Goal: Information Seeking & Learning: Learn about a topic

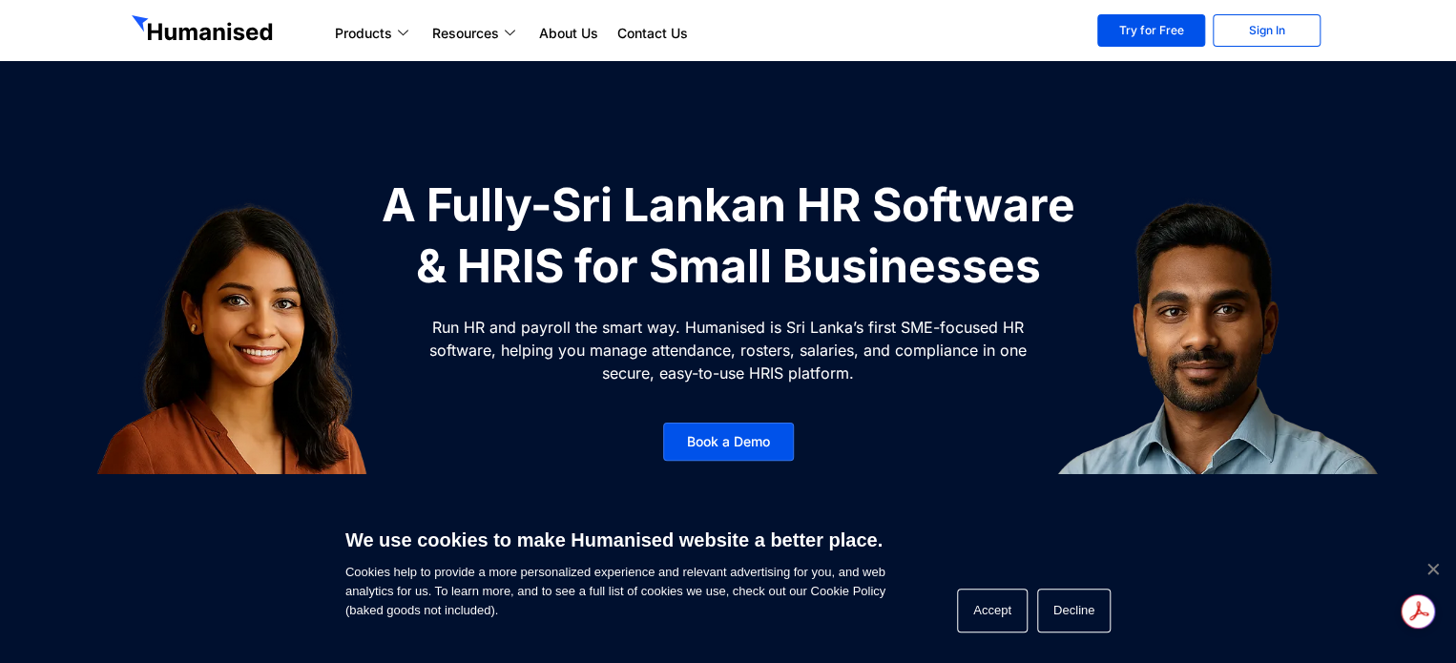
click at [1434, 568] on span "Cookie Notice" at bounding box center [1431, 568] width 19 height 19
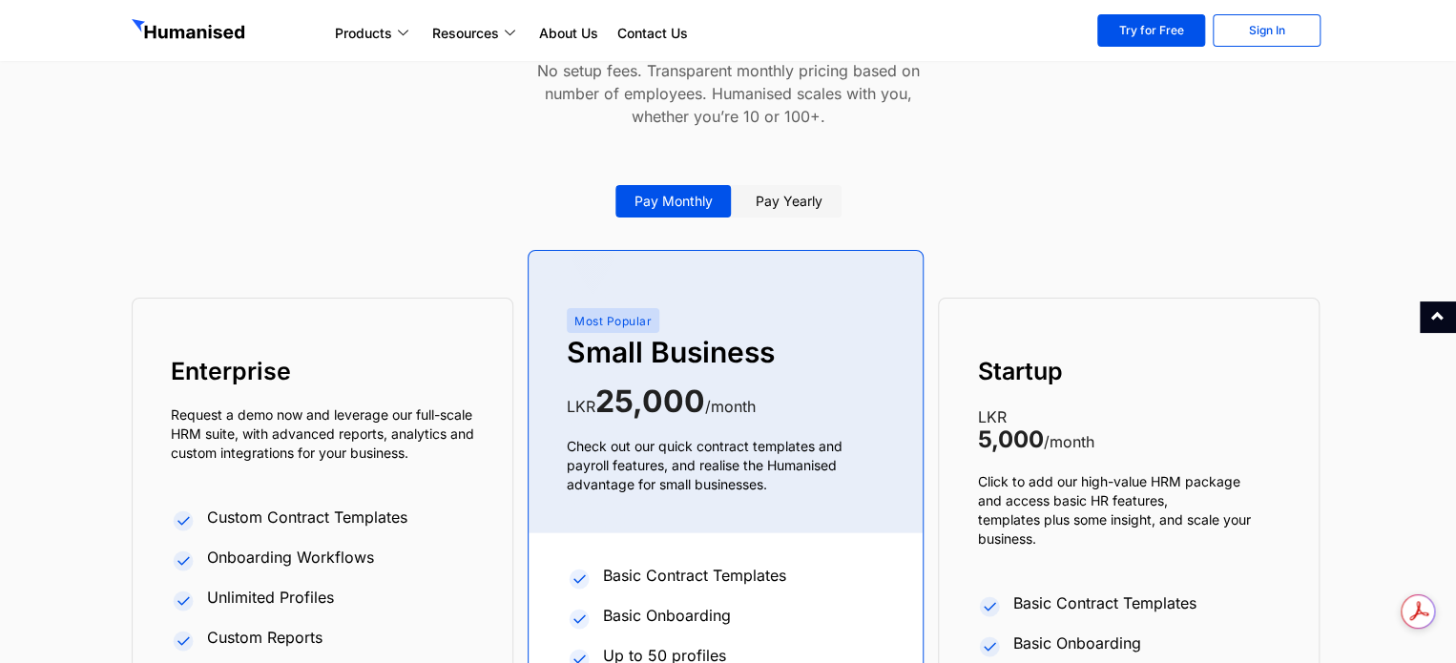
scroll to position [7059, 0]
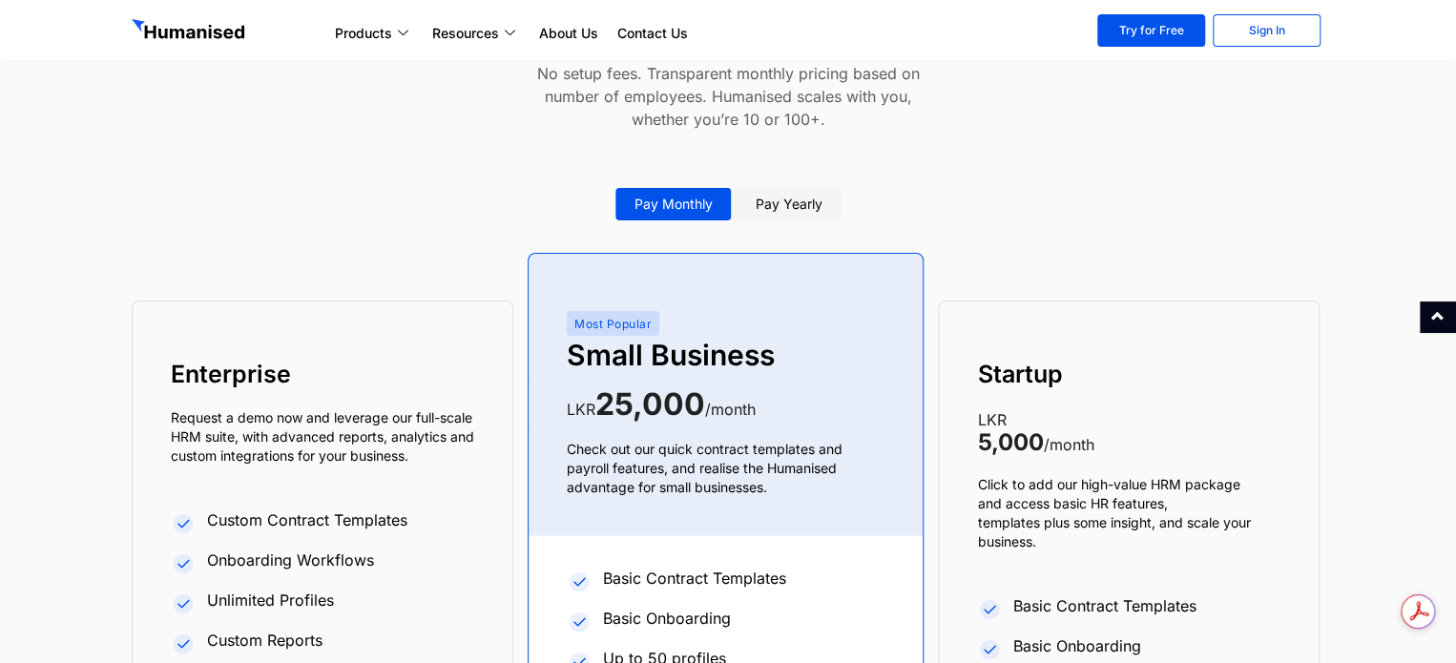
click at [806, 200] on link "Pay yearly" at bounding box center [788, 204] width 105 height 32
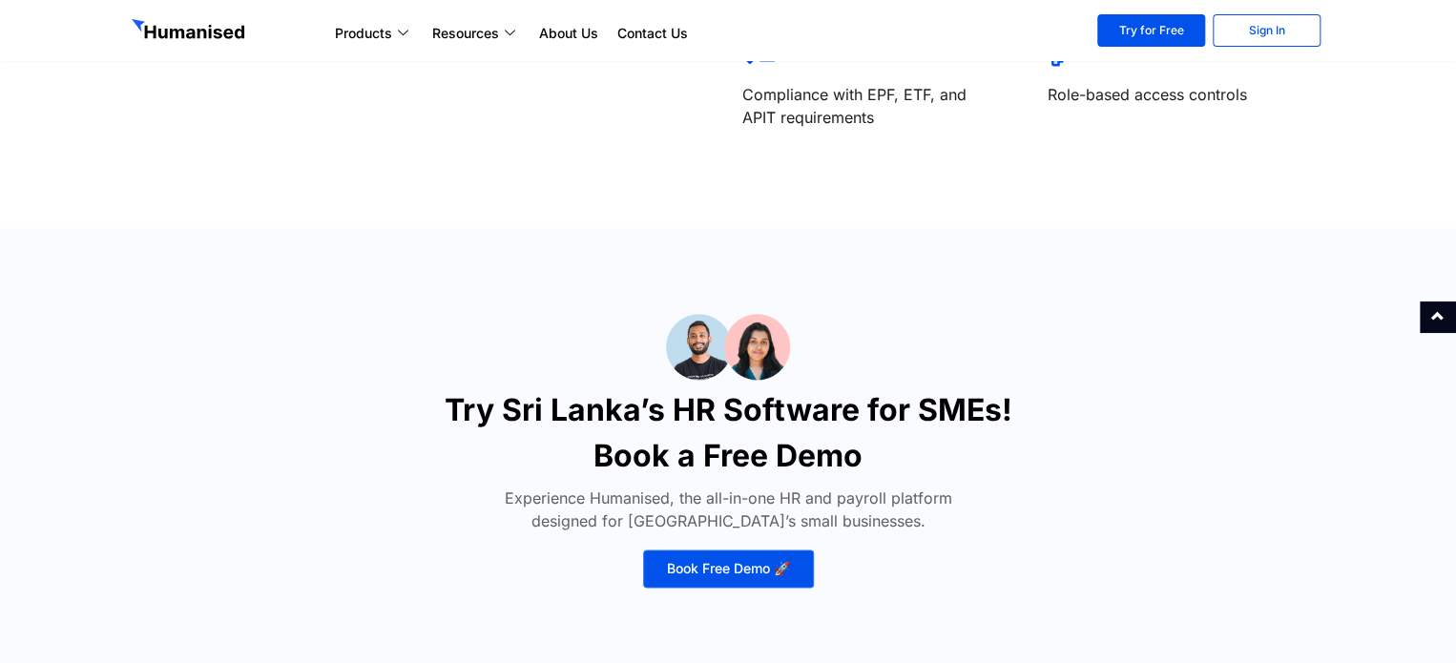
scroll to position [7847, 0]
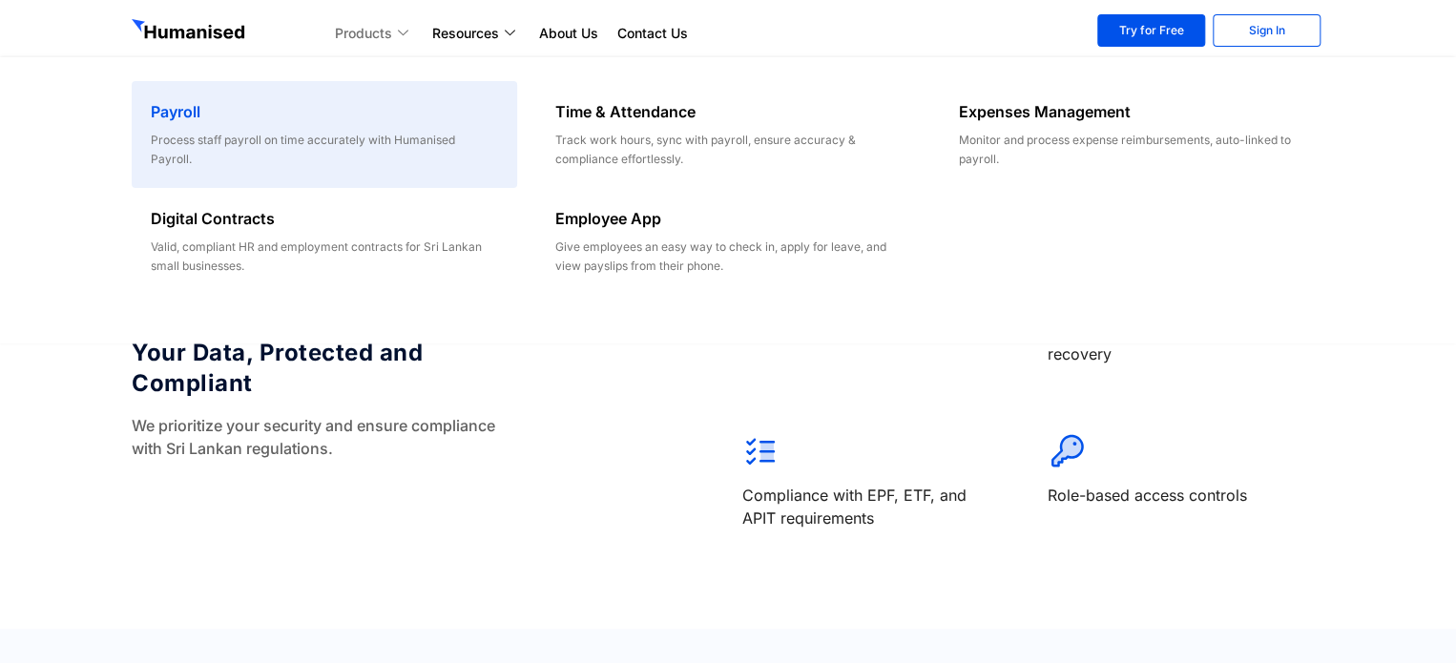
click at [271, 136] on div "Process staff payroll on time accurately with Humanised Payroll." at bounding box center [324, 150] width 346 height 38
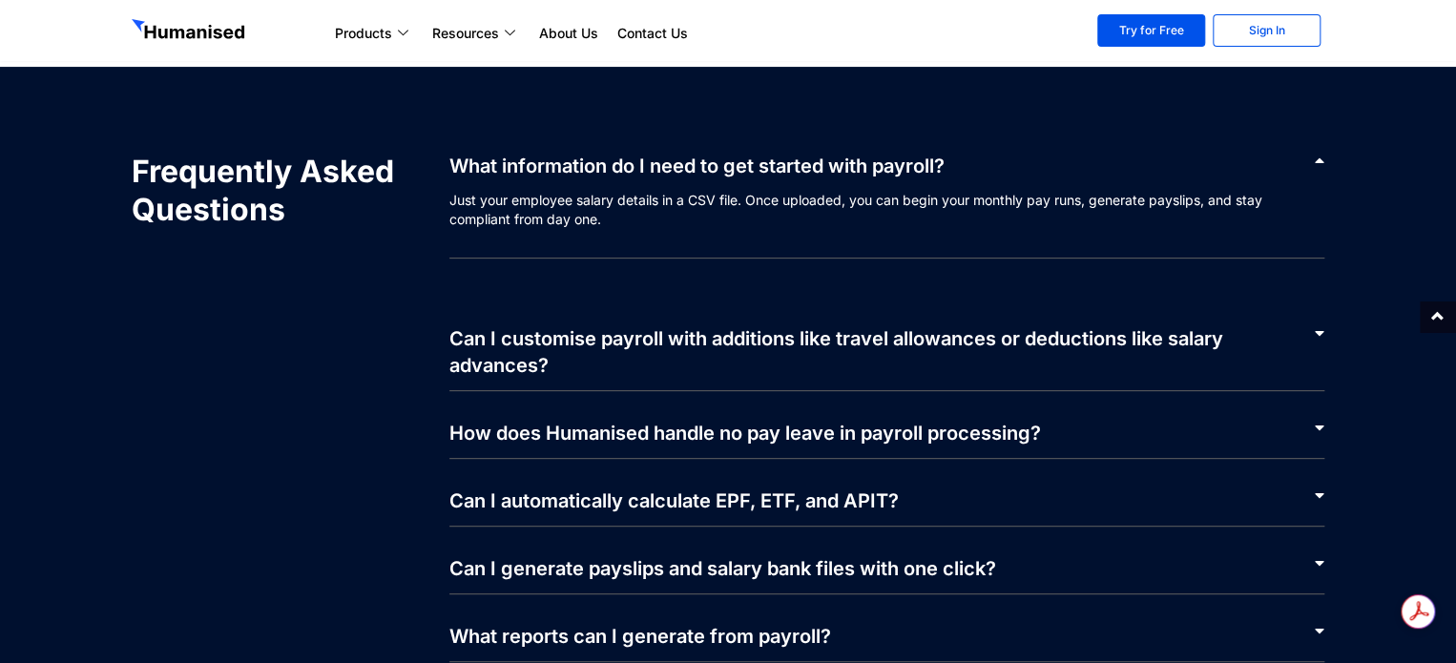
scroll to position [3550, 0]
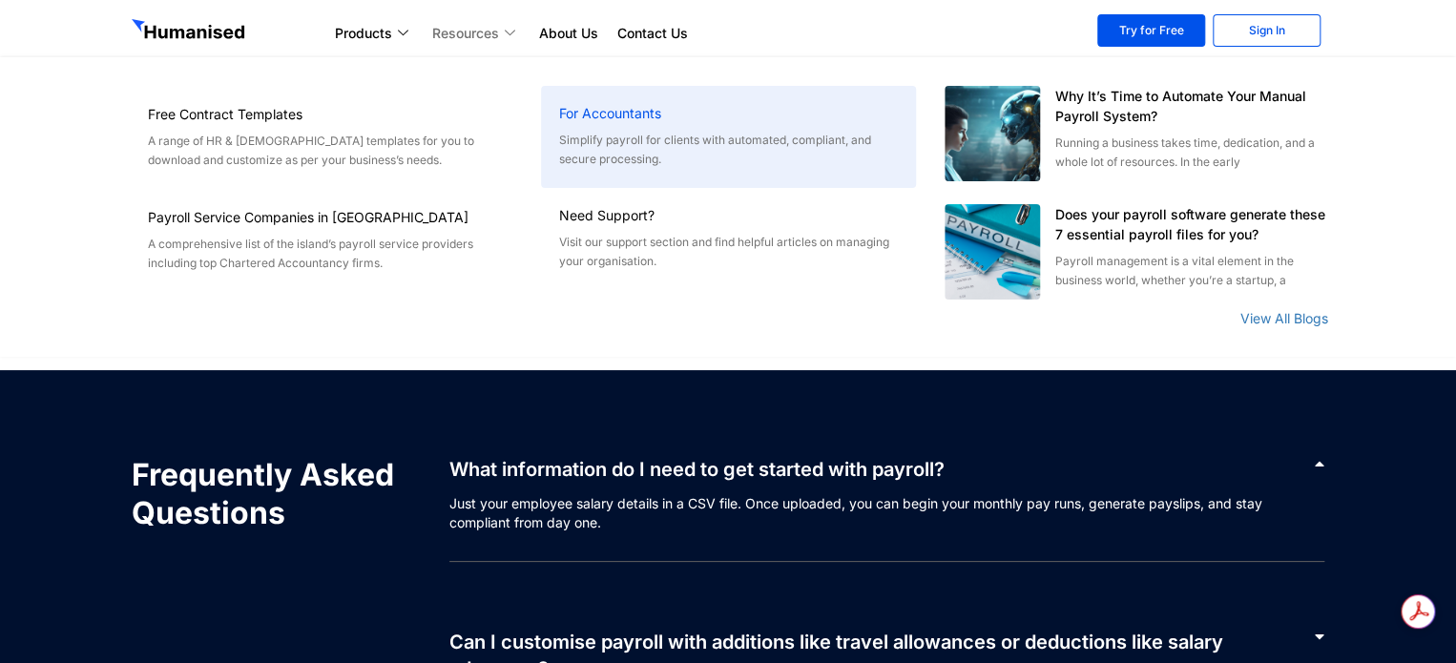
click at [590, 121] on h6 "For Accountants" at bounding box center [728, 113] width 338 height 19
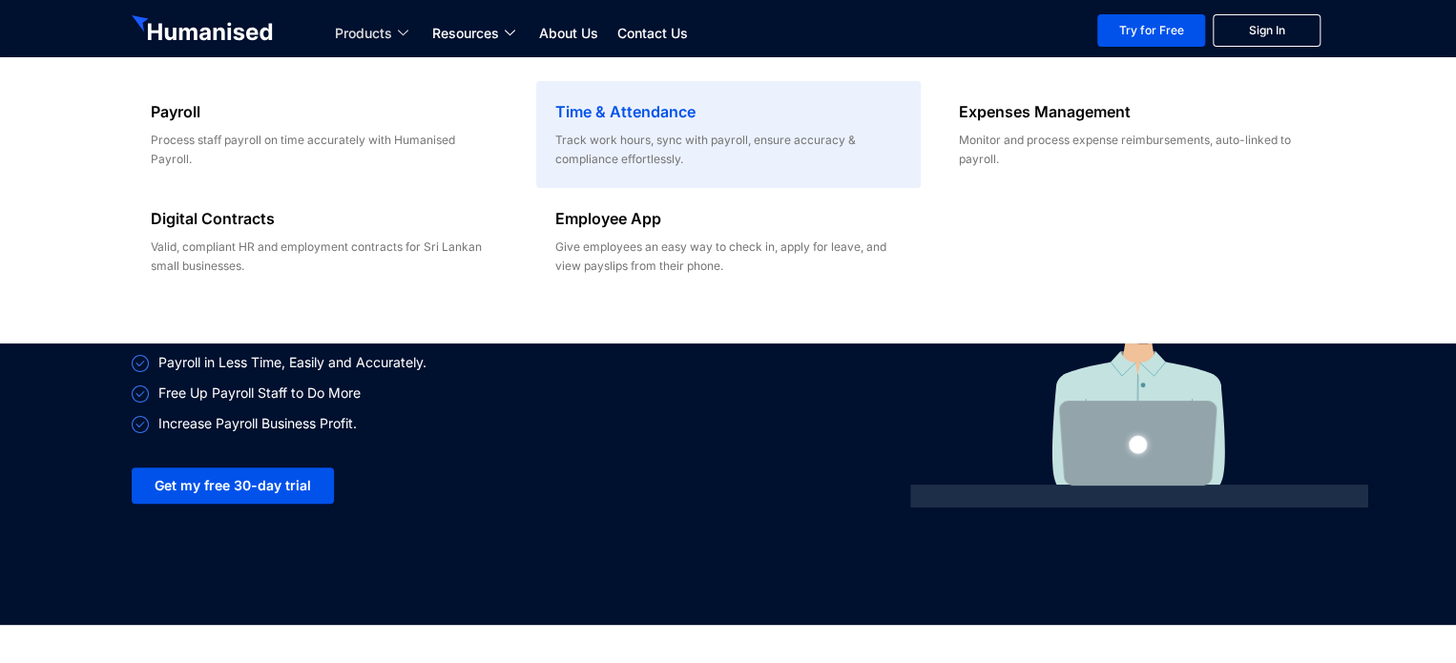
click at [585, 126] on div "Time & Attendance" at bounding box center [728, 115] width 346 height 31
click at [626, 137] on div "Track work hours, sync with payroll, ensure accuracy & compliance effortlessly." at bounding box center [728, 150] width 346 height 38
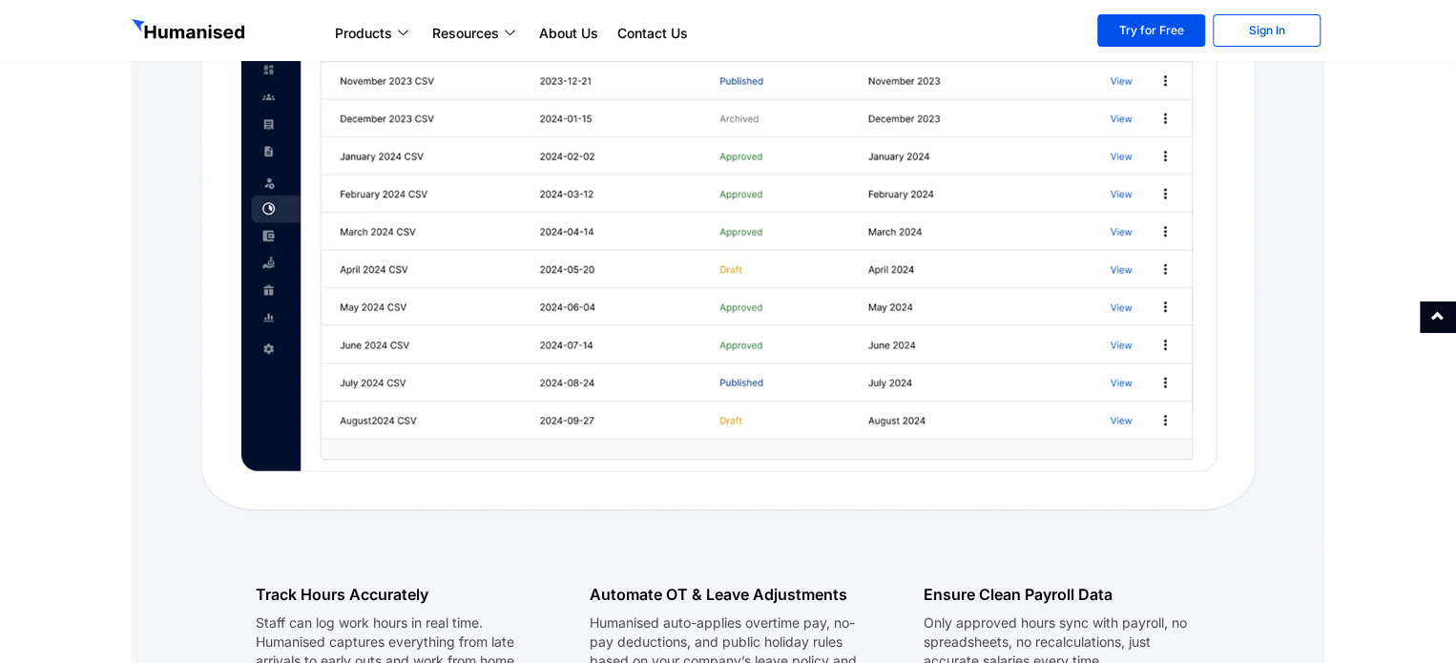
scroll to position [1240, 0]
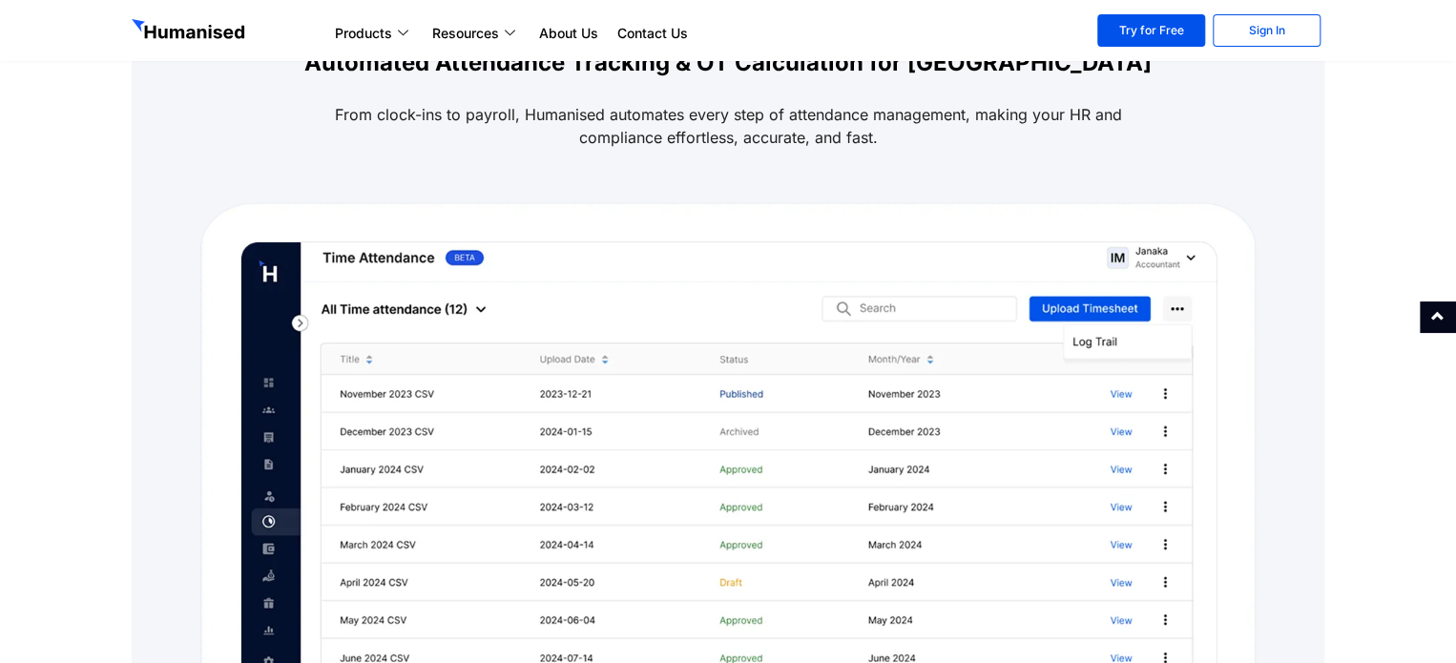
click at [214, 40] on img at bounding box center [190, 31] width 116 height 25
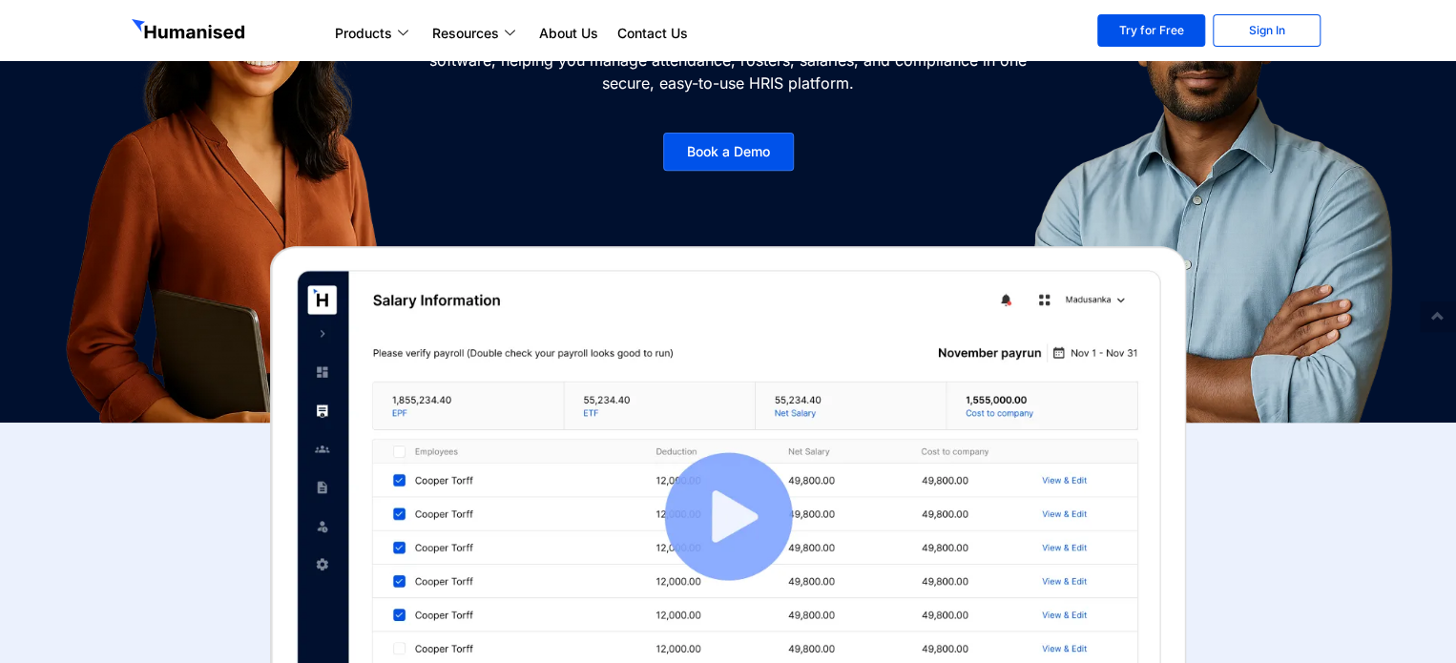
scroll to position [382, 0]
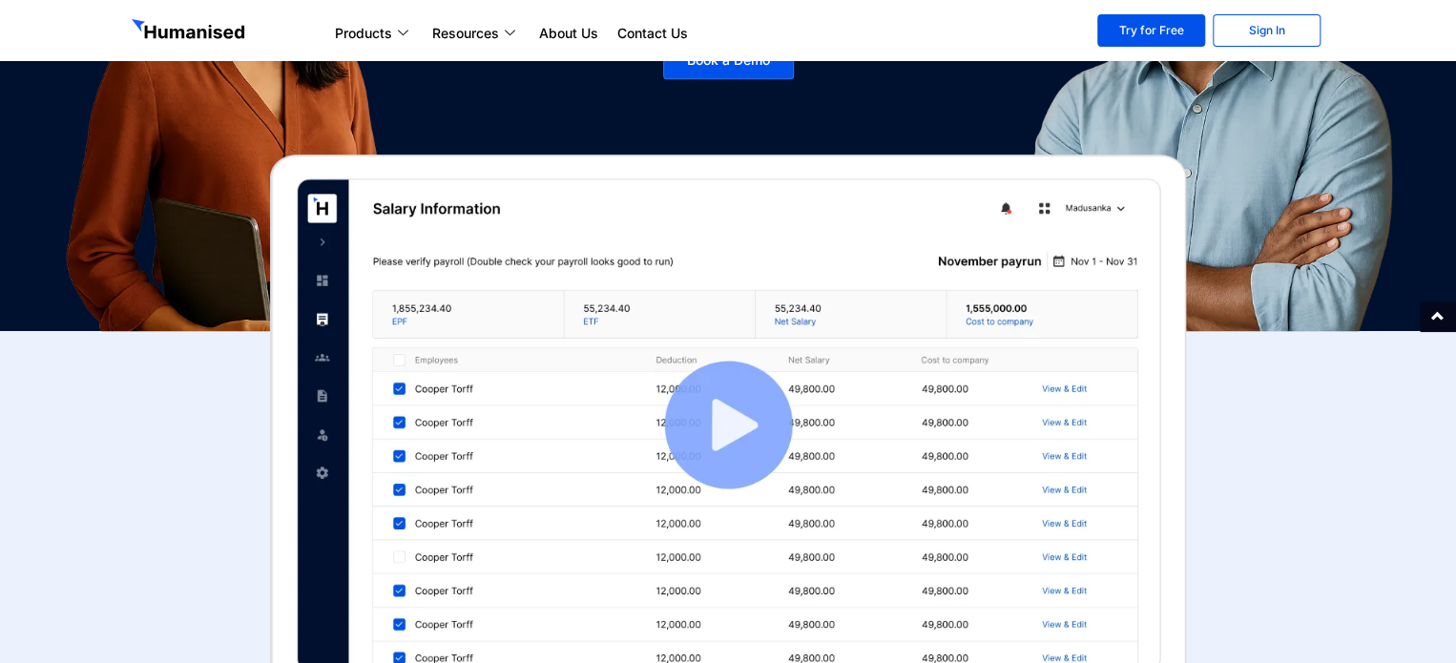
click at [741, 394] on img at bounding box center [728, 425] width 916 height 541
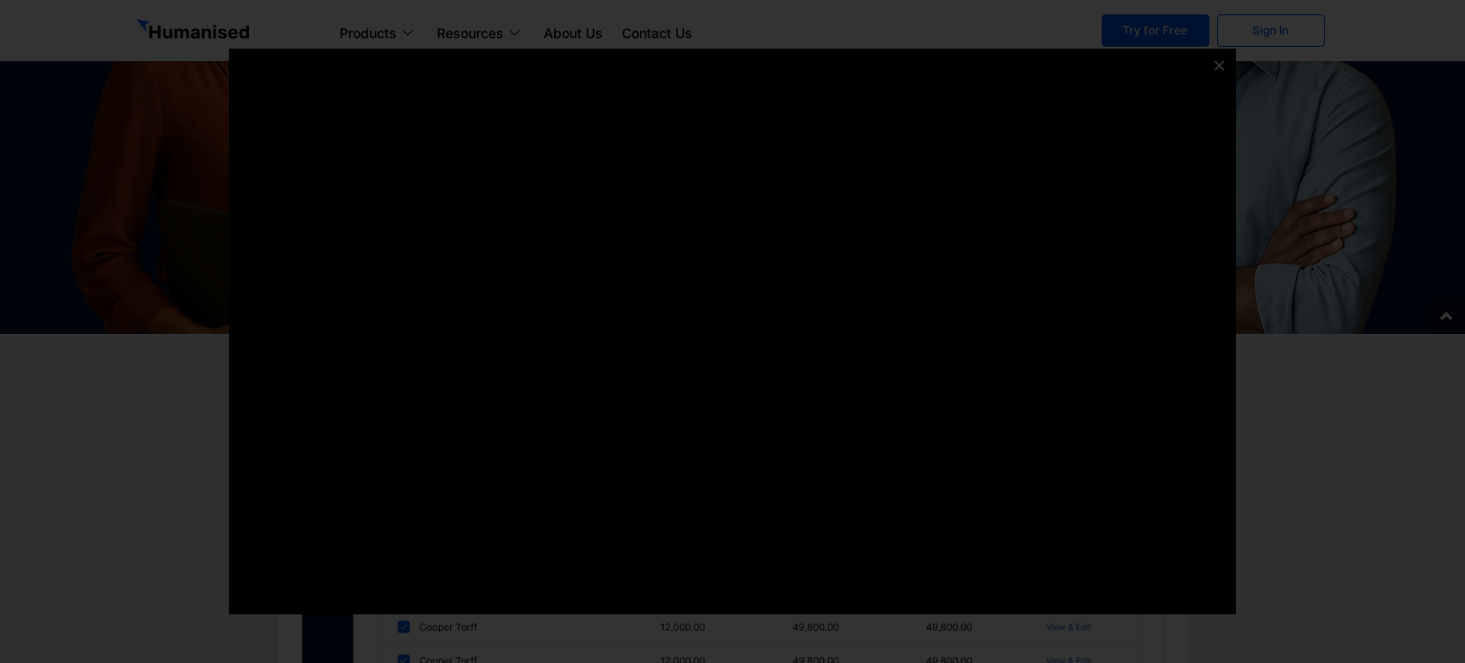
click at [1221, 65] on icon at bounding box center [1219, 65] width 14 height 14
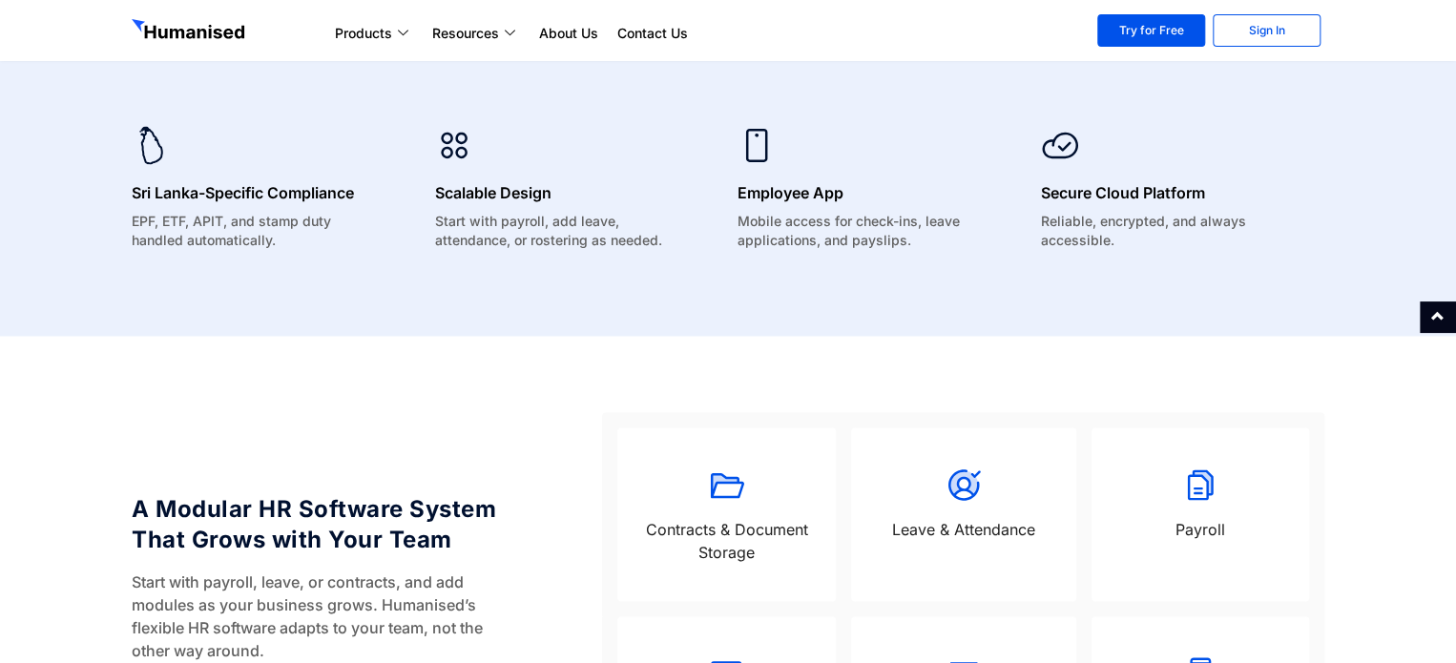
scroll to position [1335, 0]
